Goal: Task Accomplishment & Management: Use online tool/utility

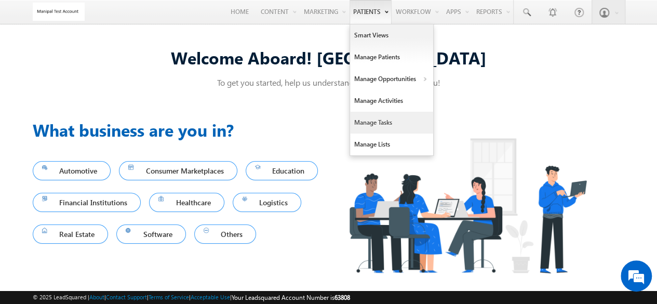
click at [392, 120] on link "Manage Tasks" at bounding box center [391, 123] width 83 height 22
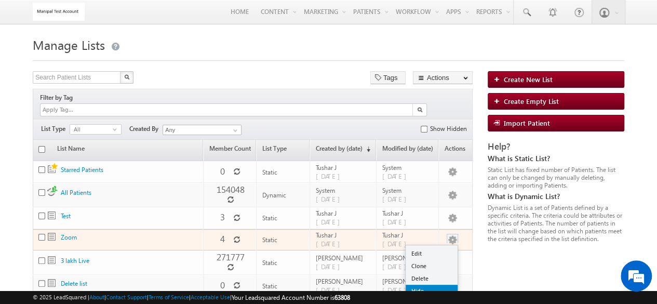
scroll to position [36, 0]
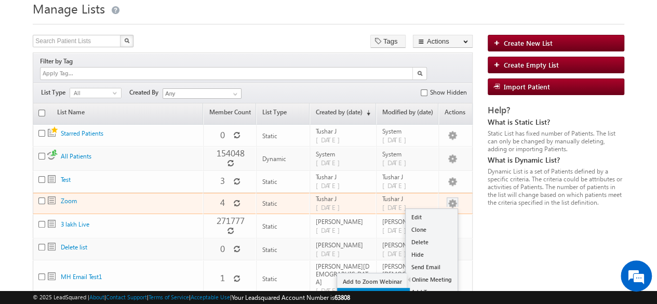
click at [387, 288] on link "Schedule Zoom Meeting" at bounding box center [373, 294] width 73 height 12
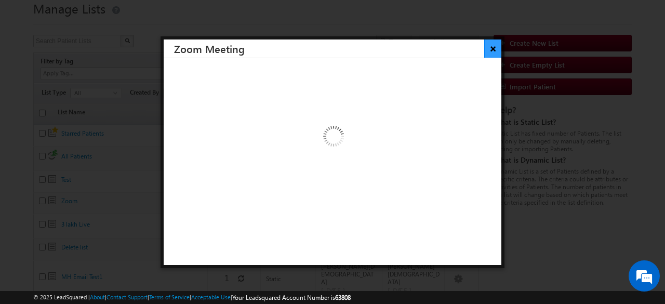
click at [486, 52] on button "×" at bounding box center [492, 48] width 17 height 18
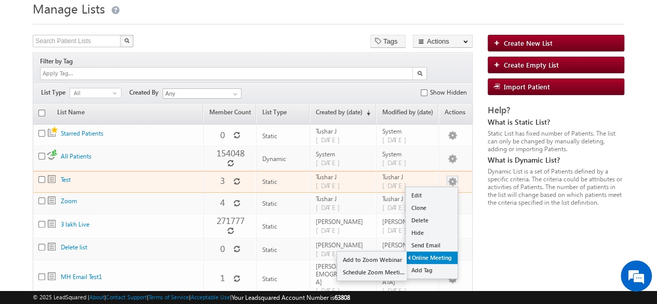
scroll to position [0, 0]
click at [386, 266] on link "Schedule Zoom Meeting" at bounding box center [373, 272] width 73 height 12
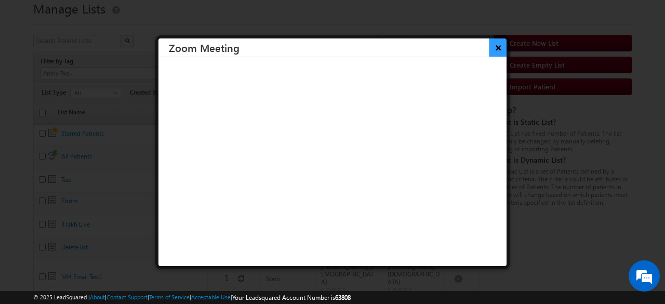
click at [489, 46] on button "×" at bounding box center [497, 47] width 17 height 18
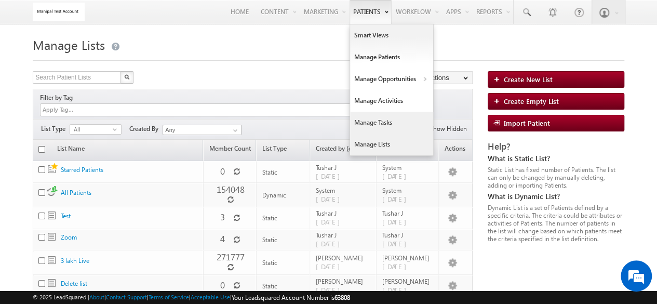
click at [372, 121] on link "Manage Tasks" at bounding box center [391, 123] width 83 height 22
